Goal: Complete application form

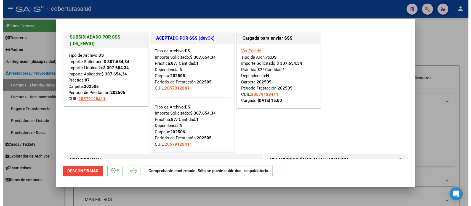
scroll to position [137, 0]
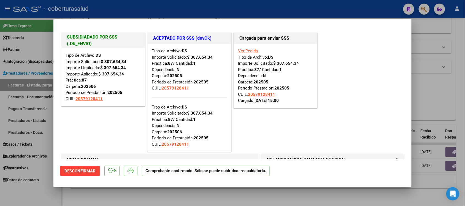
click at [327, 61] on div "SUBSIDIADADO POR SSS (.DR_ENVIO) Tipo de Archivo: DS Importe Solicitado: $ 307.…" at bounding box center [232, 92] width 345 height 122
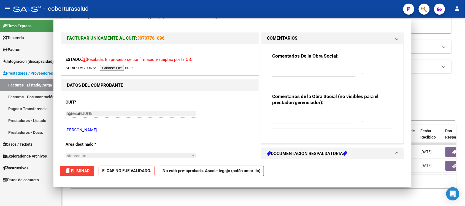
type input "$ 0,00"
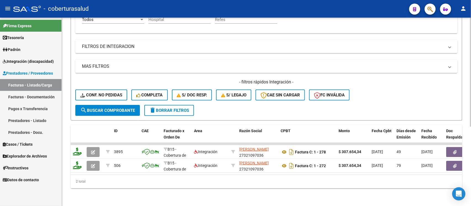
scroll to position [0, 0]
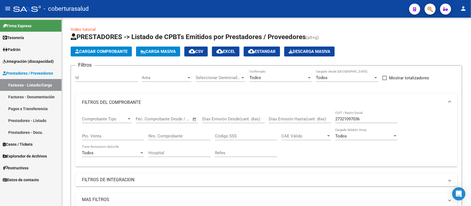
click at [28, 47] on link "Padrón" at bounding box center [30, 50] width 61 height 12
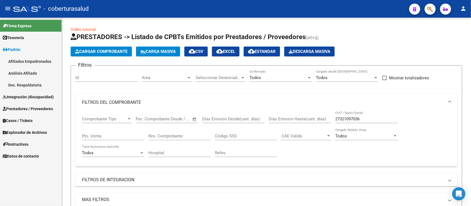
click at [17, 45] on link "Padrón" at bounding box center [30, 50] width 61 height 12
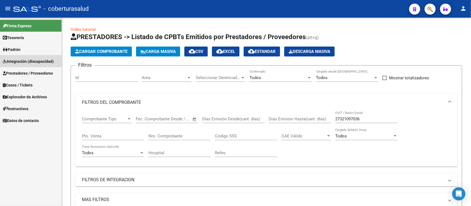
click at [19, 57] on link "Integración (discapacidad)" at bounding box center [30, 61] width 61 height 12
